Goal: Transaction & Acquisition: Book appointment/travel/reservation

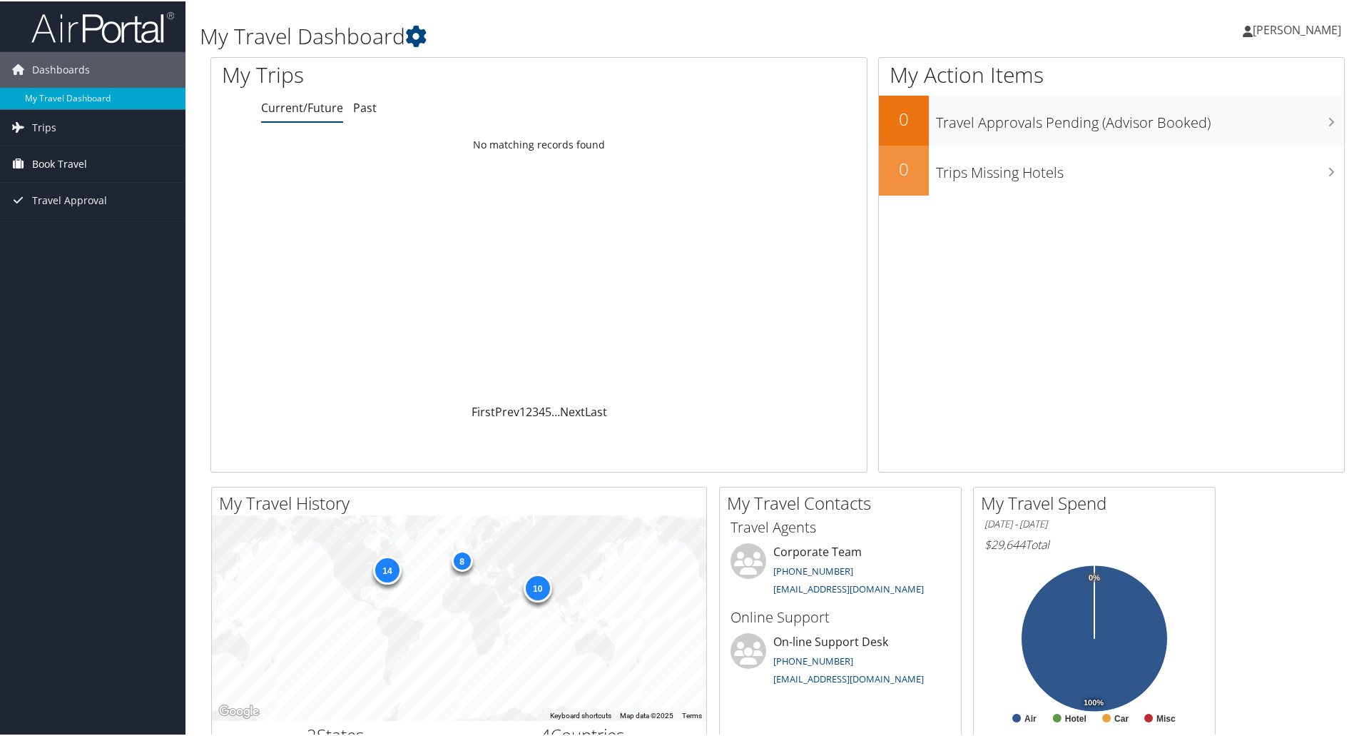
click at [64, 160] on span "Book Travel" at bounding box center [59, 163] width 55 height 36
click at [74, 192] on link "Agent Booking Request" at bounding box center [93, 191] width 186 height 21
